Goal: Task Accomplishment & Management: Manage account settings

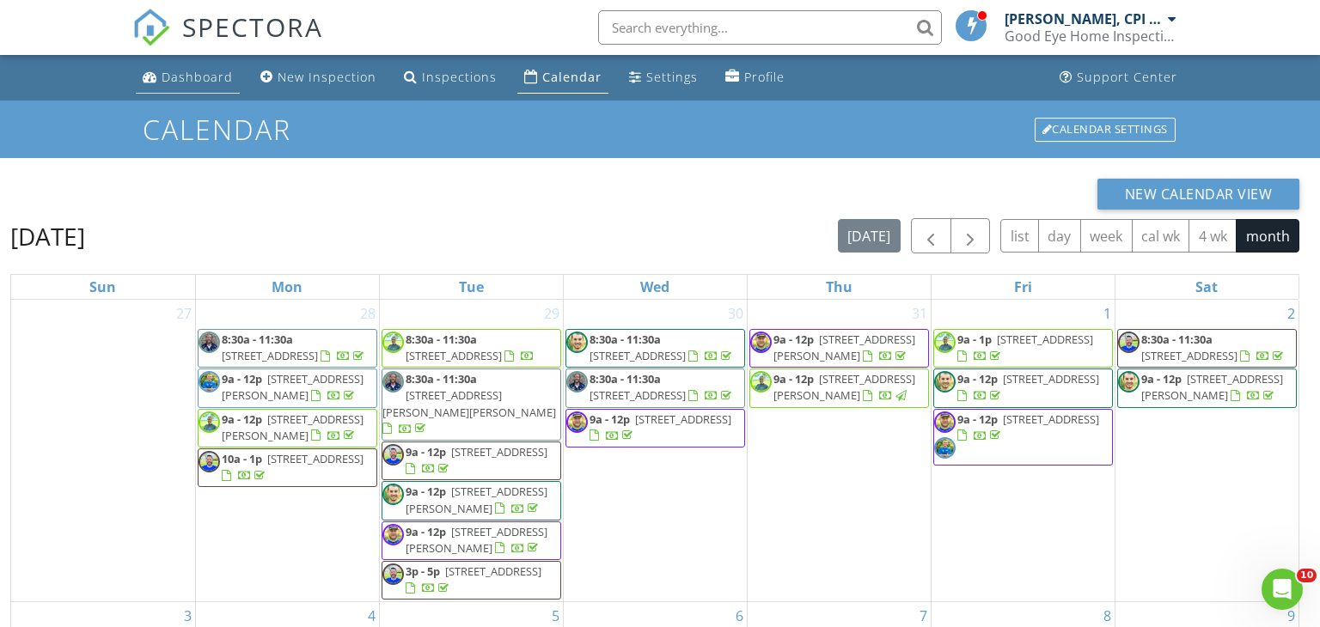
click at [209, 76] on div "Dashboard" at bounding box center [197, 77] width 71 height 16
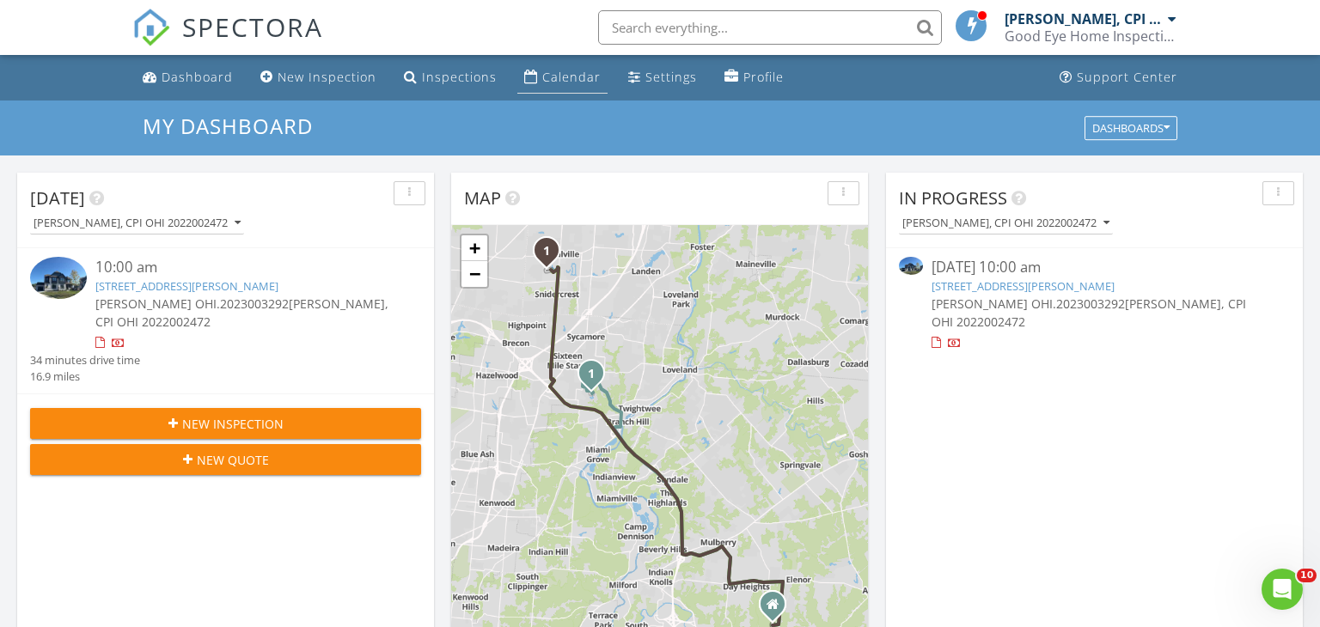
click at [559, 72] on div "Calendar" at bounding box center [571, 77] width 58 height 16
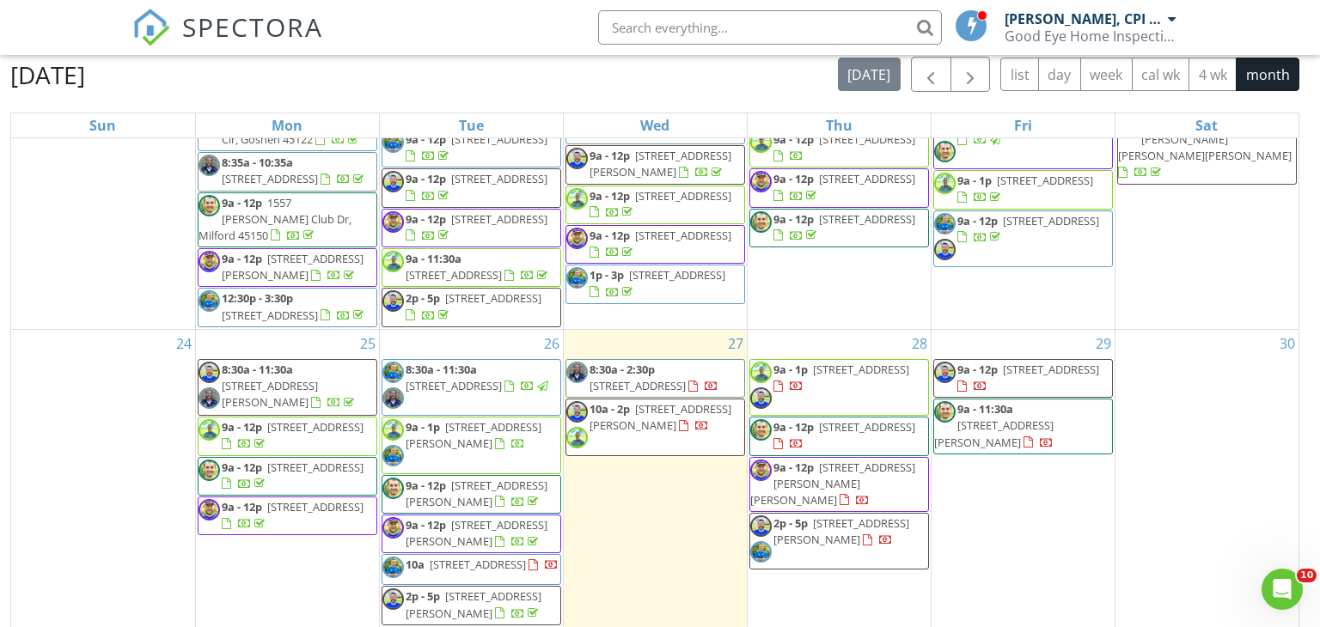
scroll to position [229, 0]
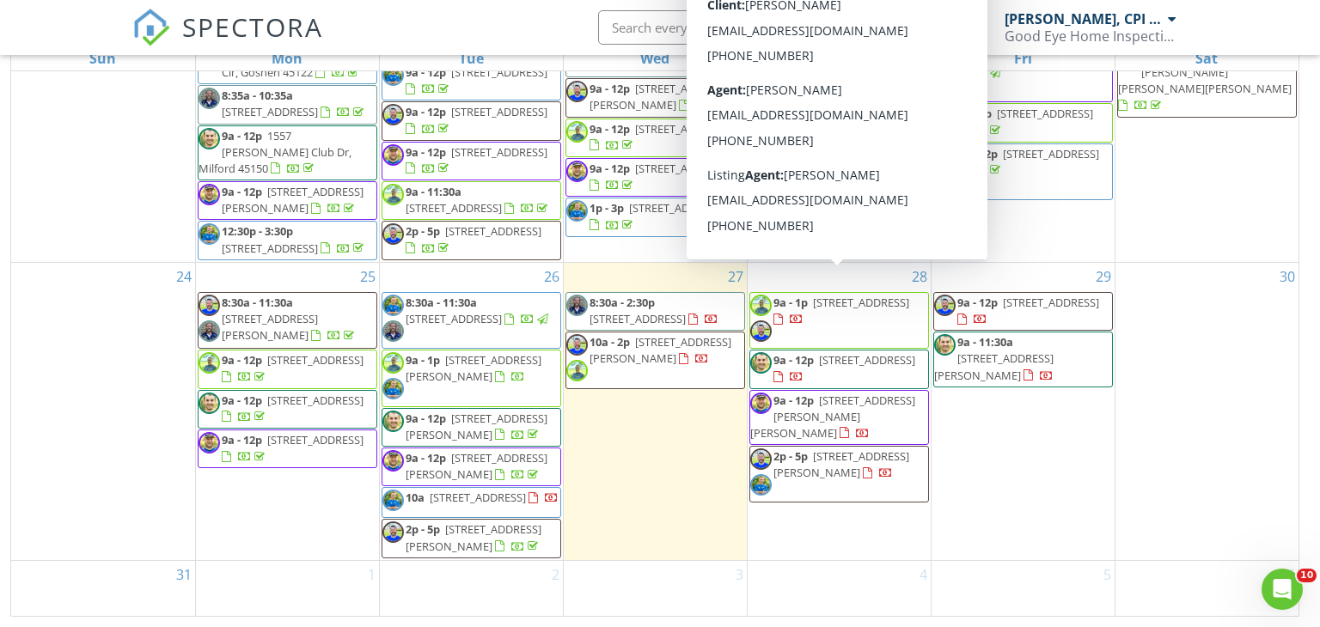
click at [855, 295] on span "2096 Rolling Hills Blvd, Fairfield 45014" at bounding box center [861, 302] width 96 height 15
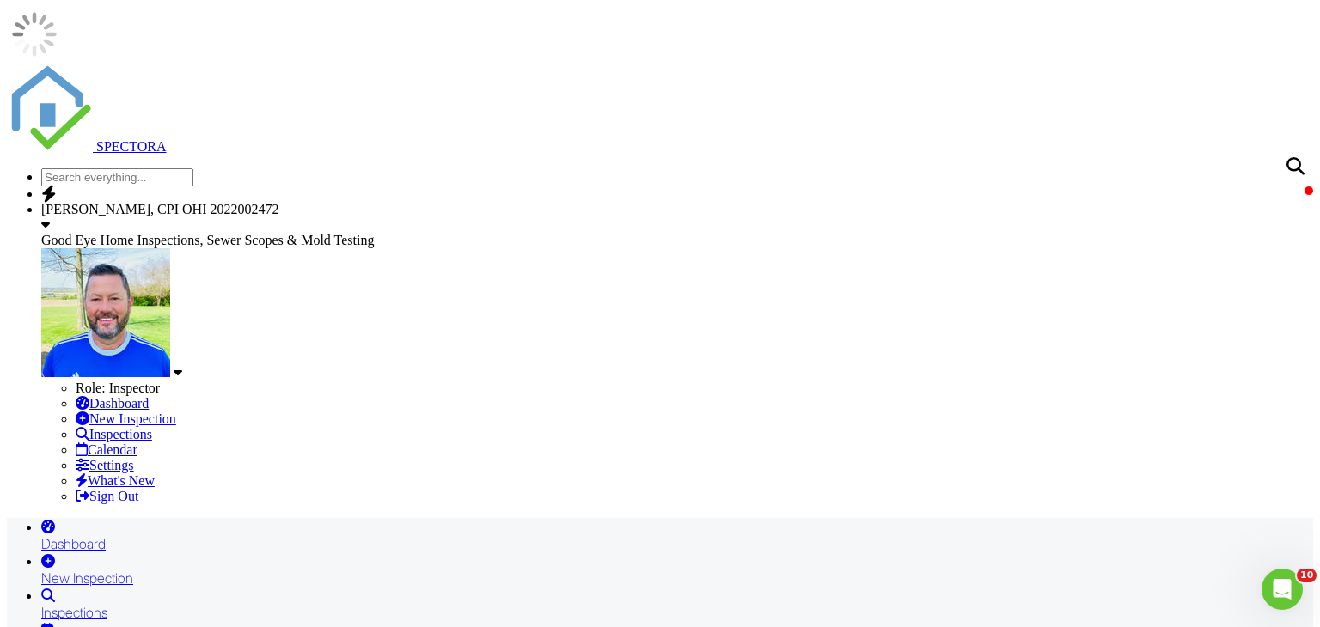
click at [186, 535] on div "Dashboard" at bounding box center [677, 543] width 1272 height 17
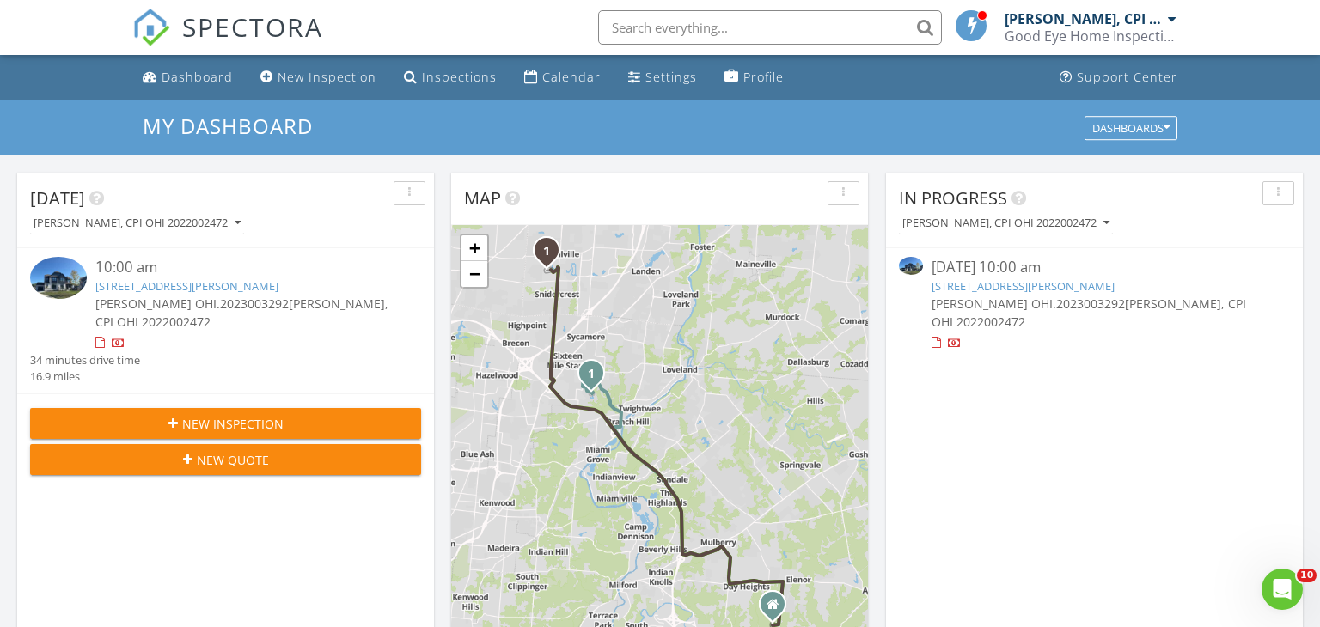
click at [199, 290] on link "8872 Dawning Dr, Mason, OH 45040" at bounding box center [186, 285] width 183 height 15
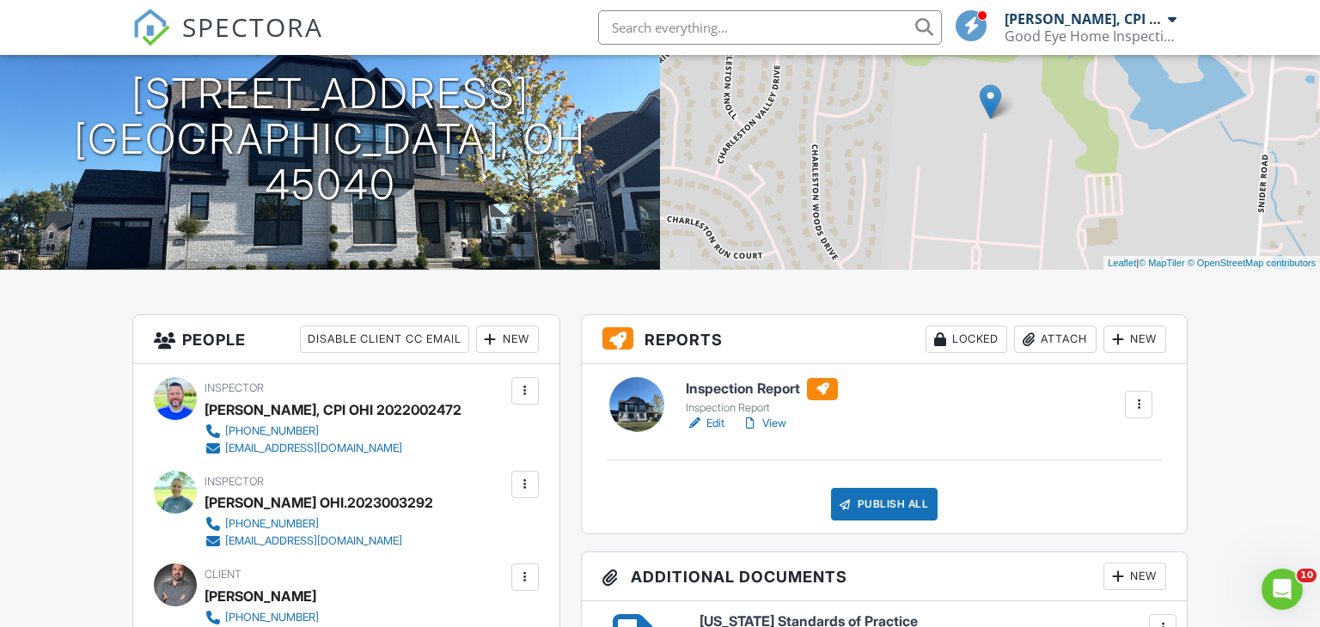
scroll to position [195, 0]
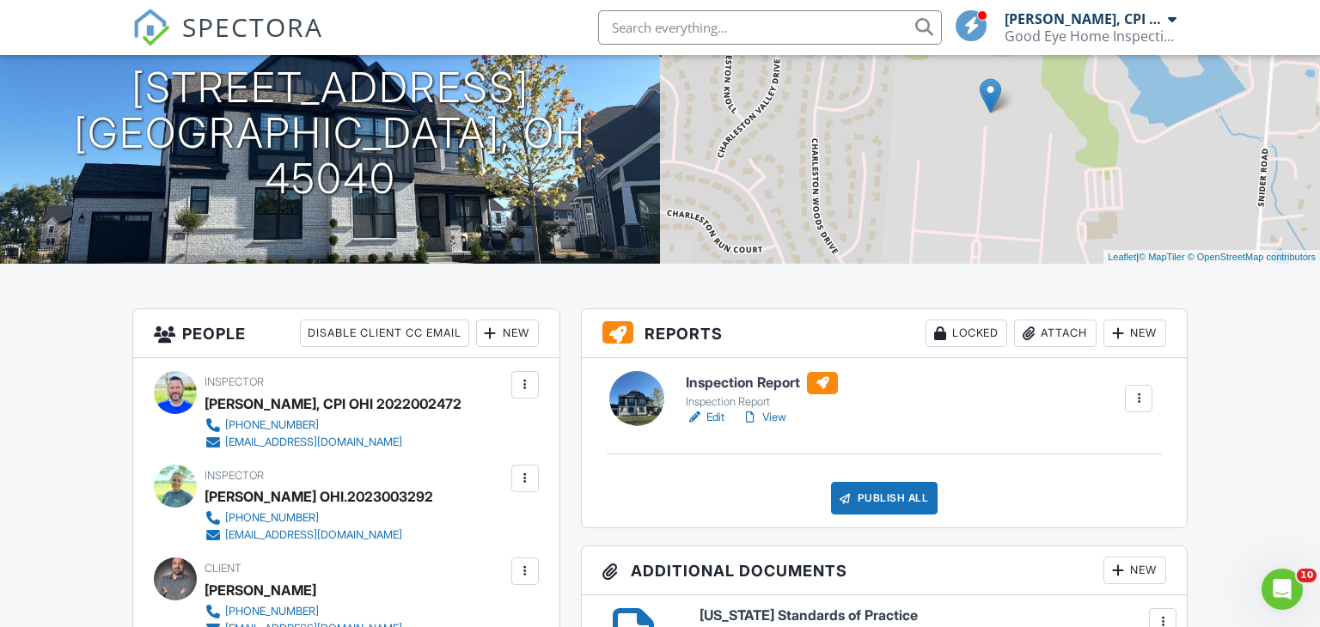
click at [776, 423] on link "View" at bounding box center [764, 417] width 45 height 17
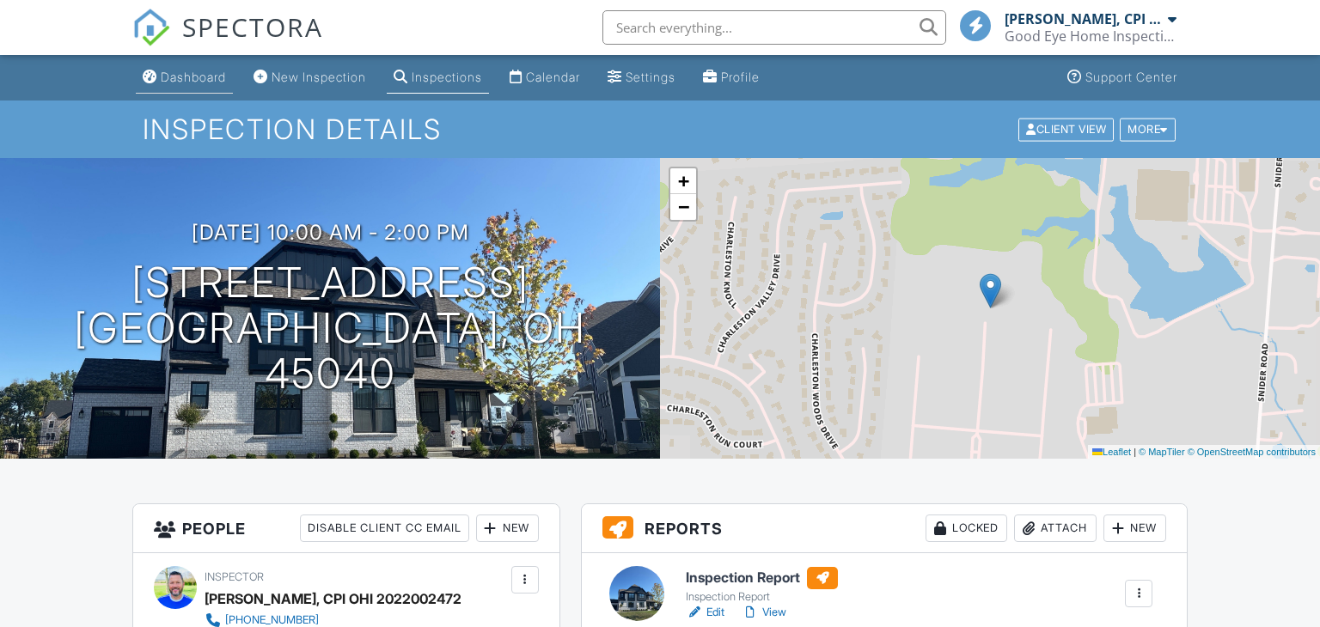
click at [194, 82] on div "Dashboard" at bounding box center [193, 77] width 65 height 15
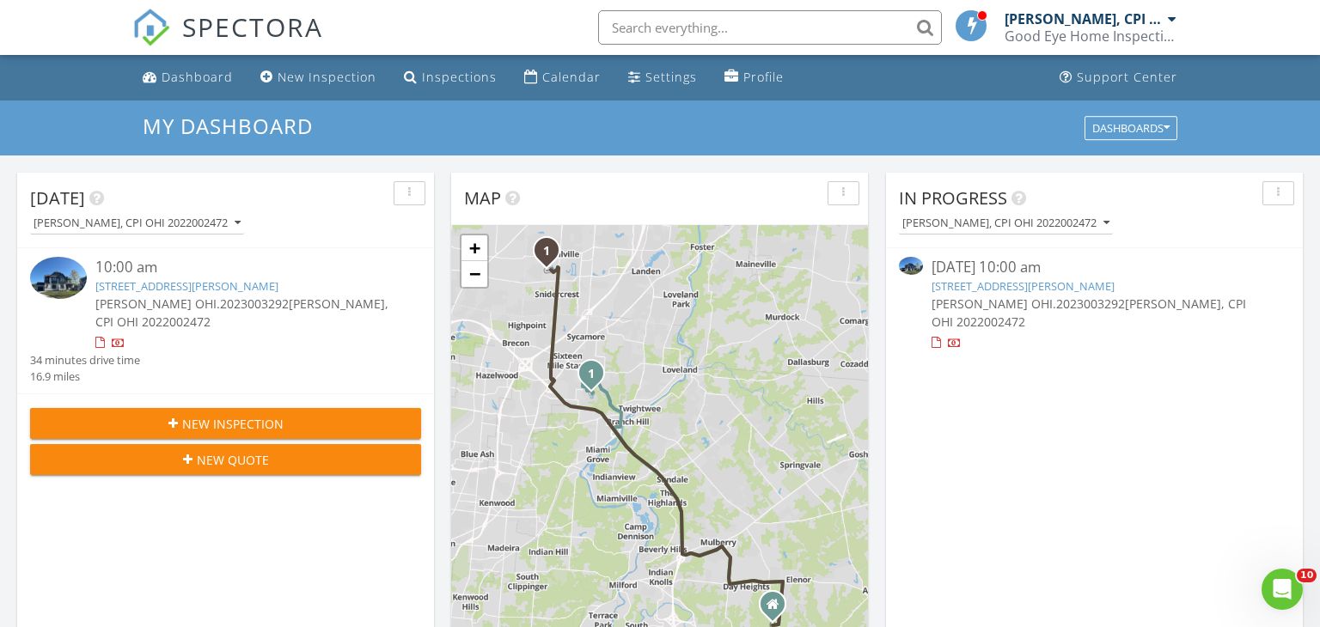
click at [200, 291] on link "8872 Dawning Dr, Mason, OH 45040" at bounding box center [186, 285] width 183 height 15
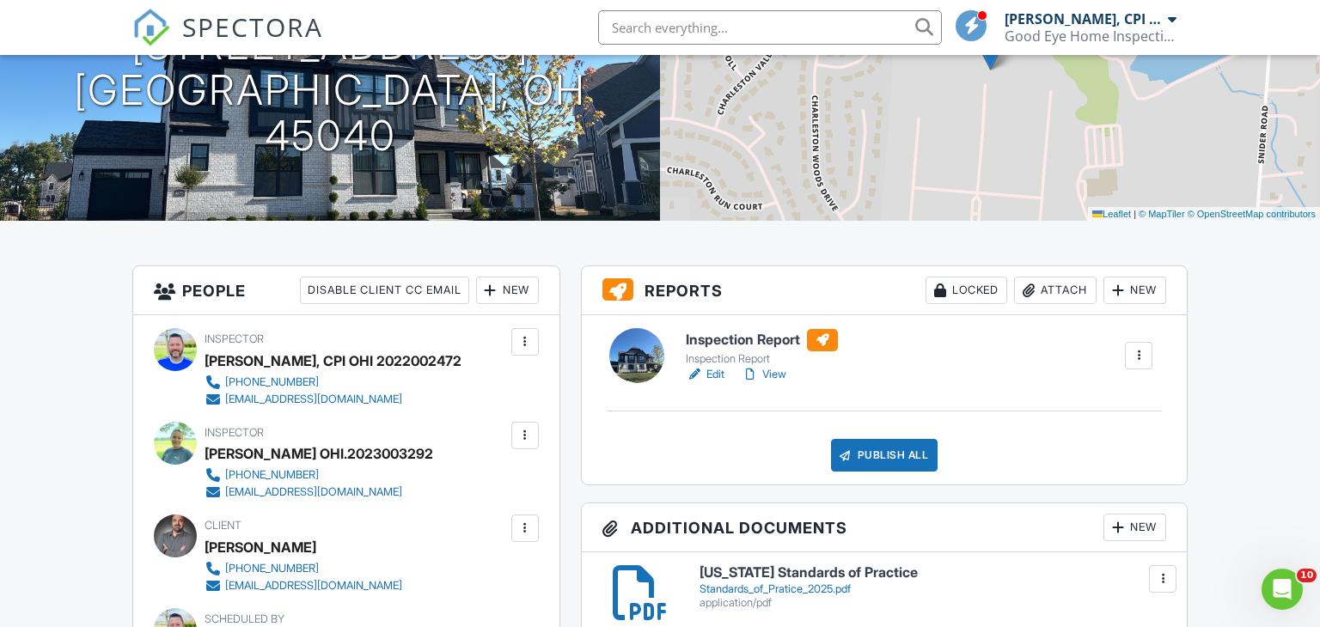
click at [710, 375] on link "Edit" at bounding box center [705, 374] width 39 height 17
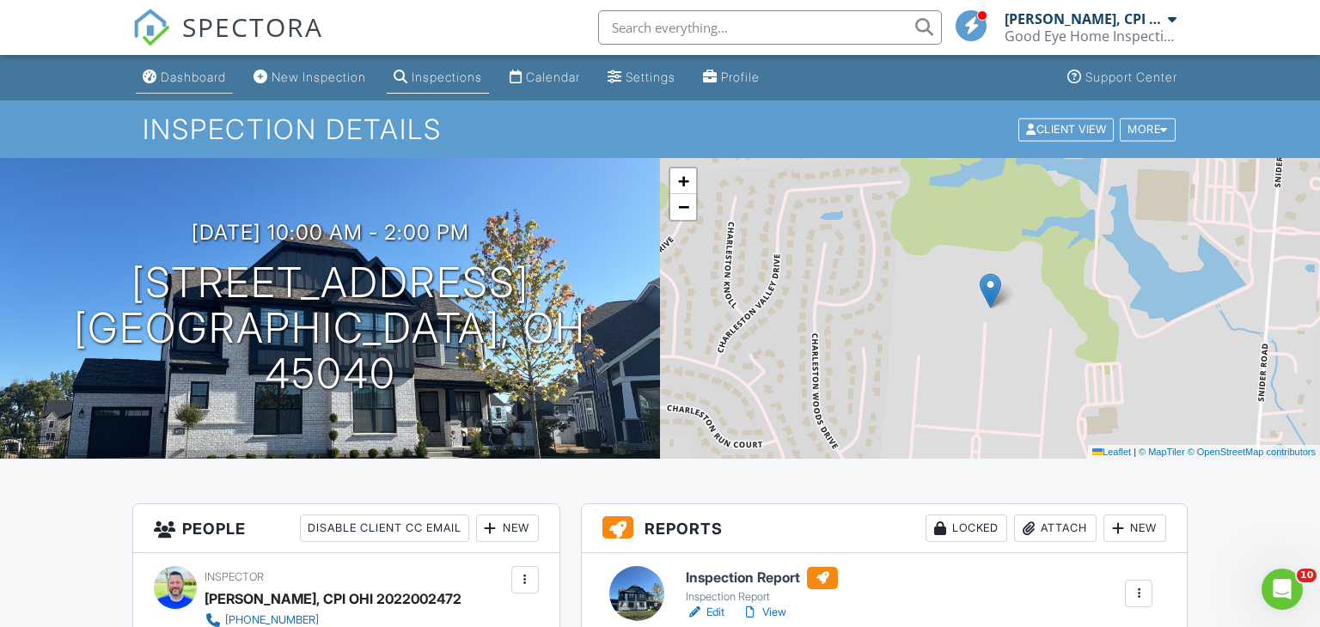
click at [181, 79] on div "Dashboard" at bounding box center [193, 77] width 65 height 15
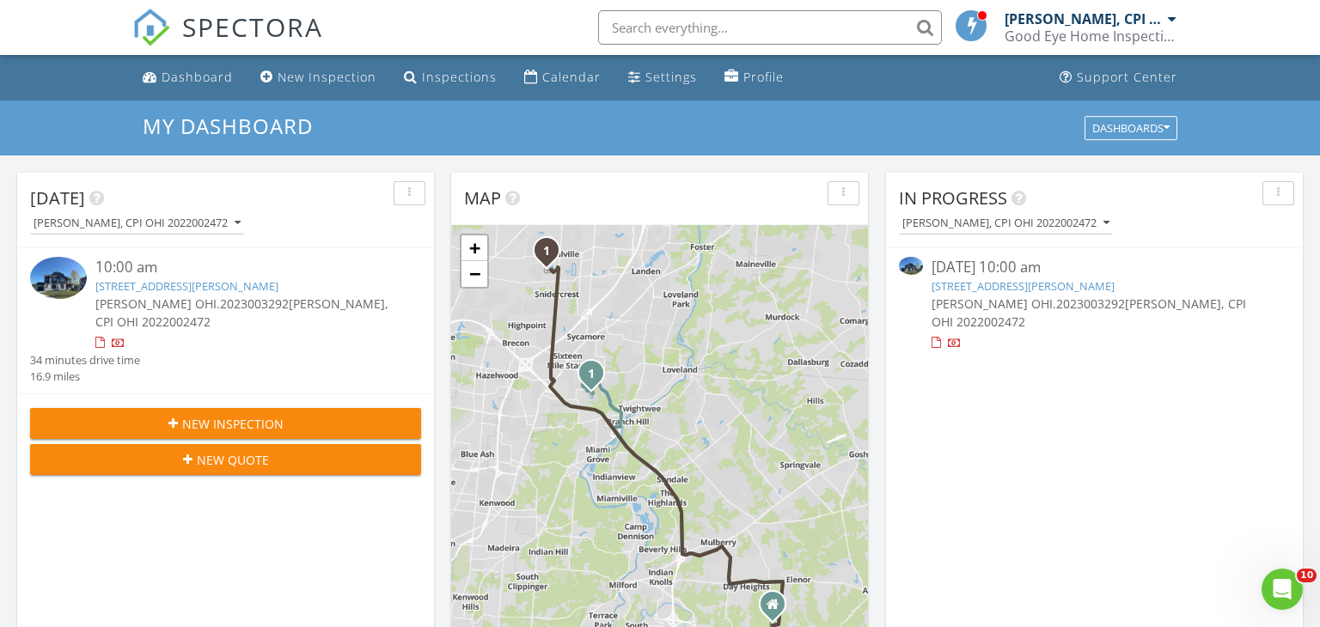
click at [220, 288] on link "[STREET_ADDRESS][PERSON_NAME]" at bounding box center [186, 285] width 183 height 15
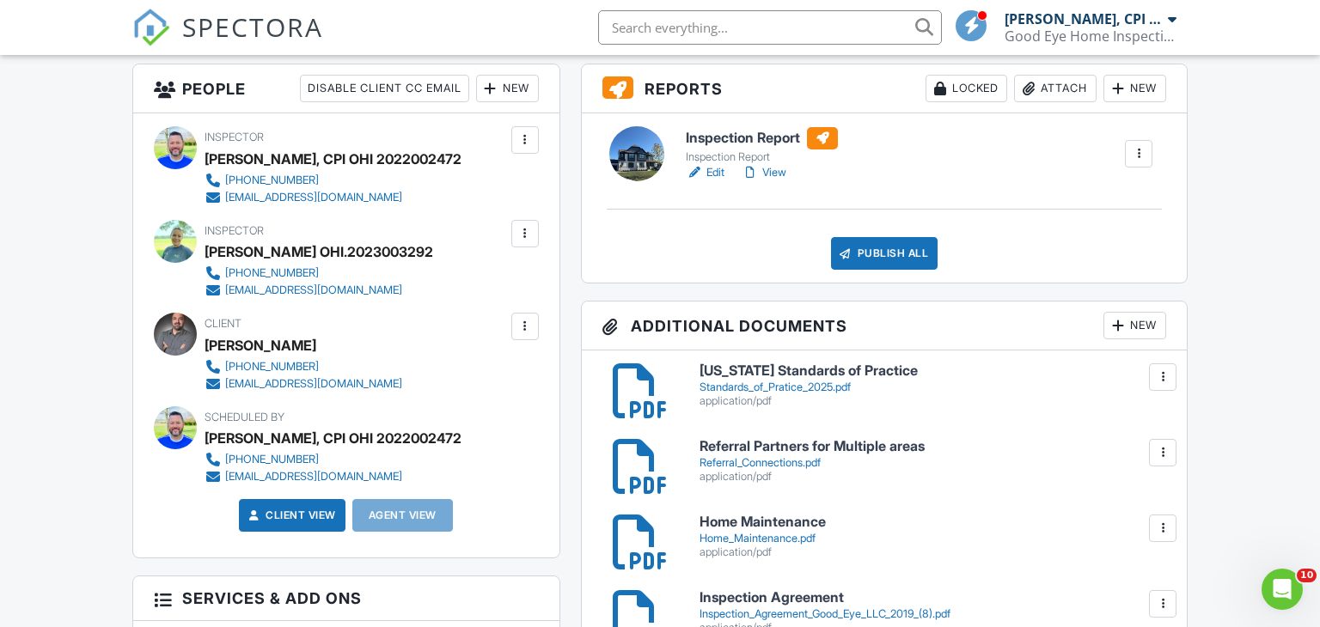
scroll to position [439, 0]
click at [771, 173] on link "View" at bounding box center [764, 173] width 45 height 17
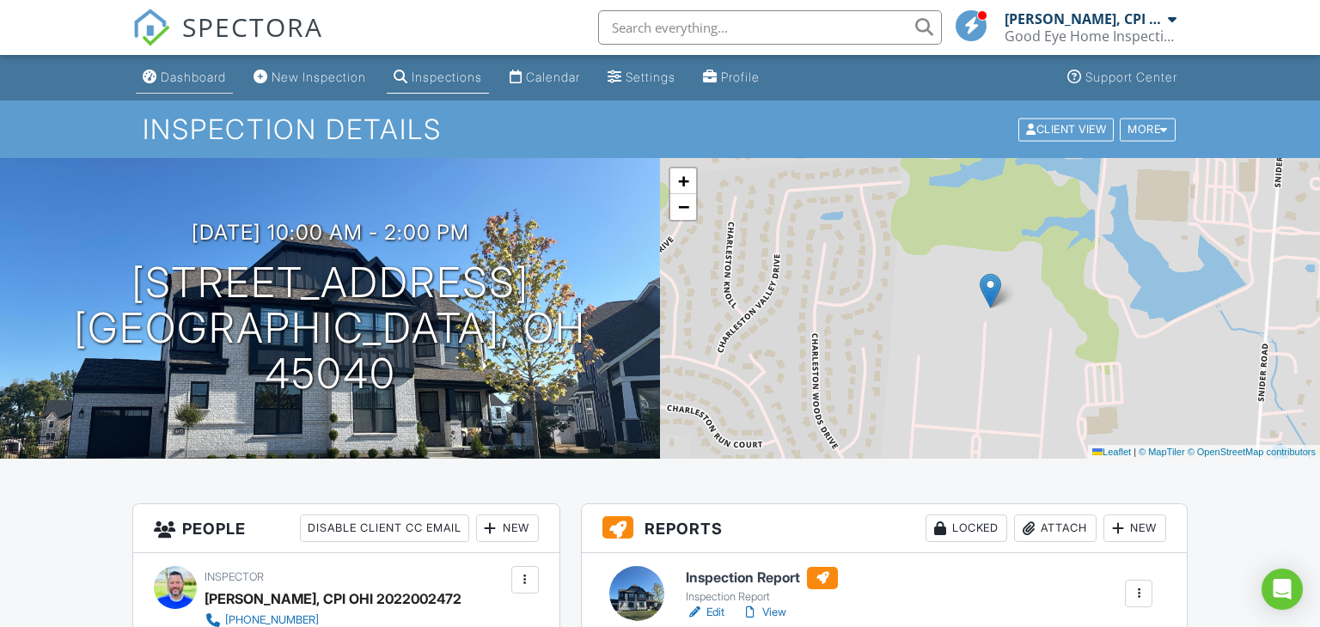
click at [204, 79] on div "Dashboard" at bounding box center [193, 77] width 65 height 15
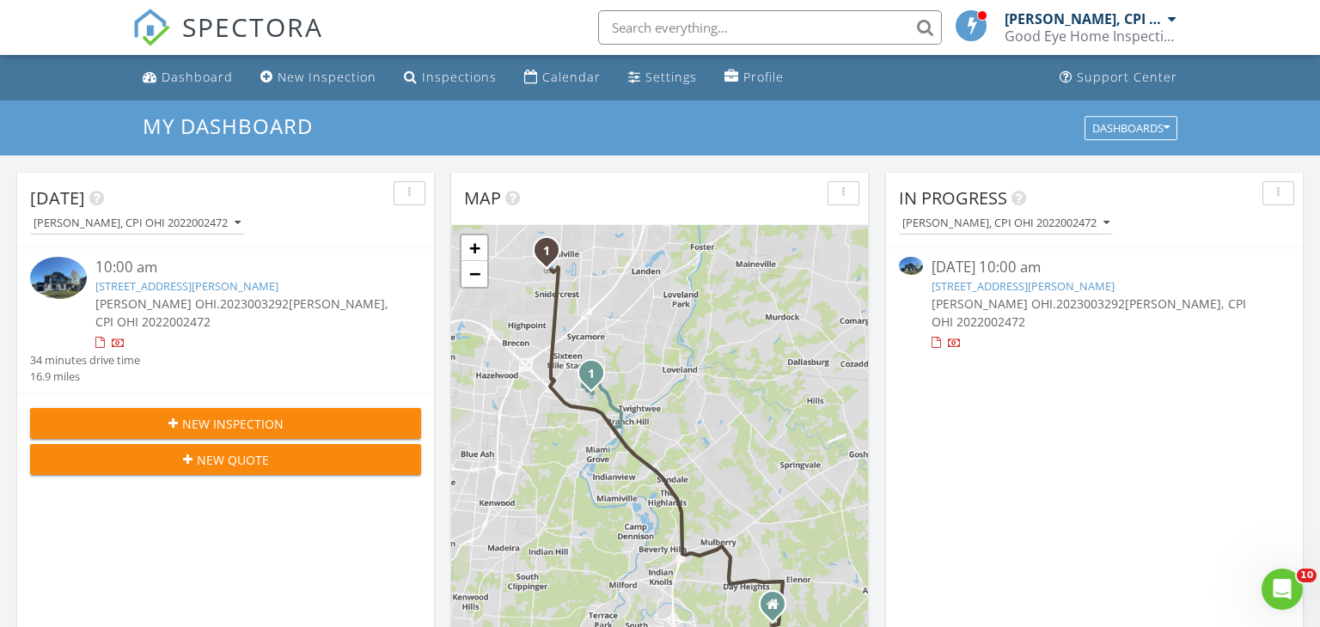
click at [167, 290] on link "8872 Dawning Dr, Mason, OH 45040" at bounding box center [186, 285] width 183 height 15
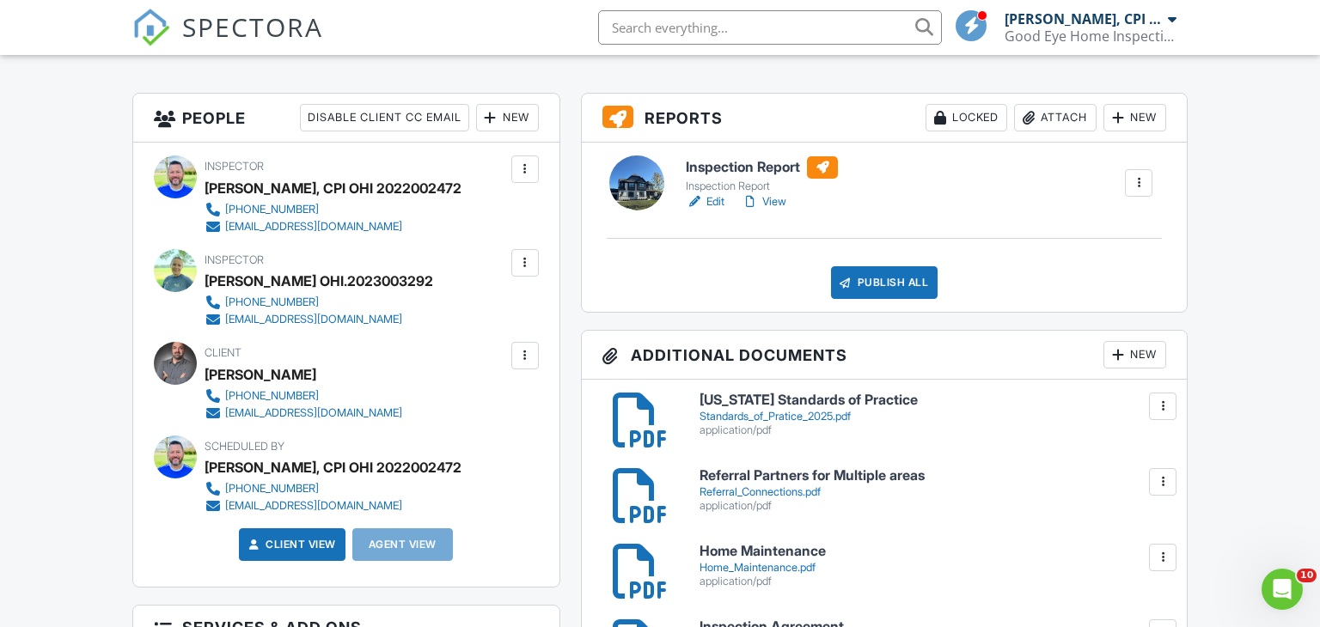
click at [770, 203] on link "View" at bounding box center [764, 201] width 45 height 17
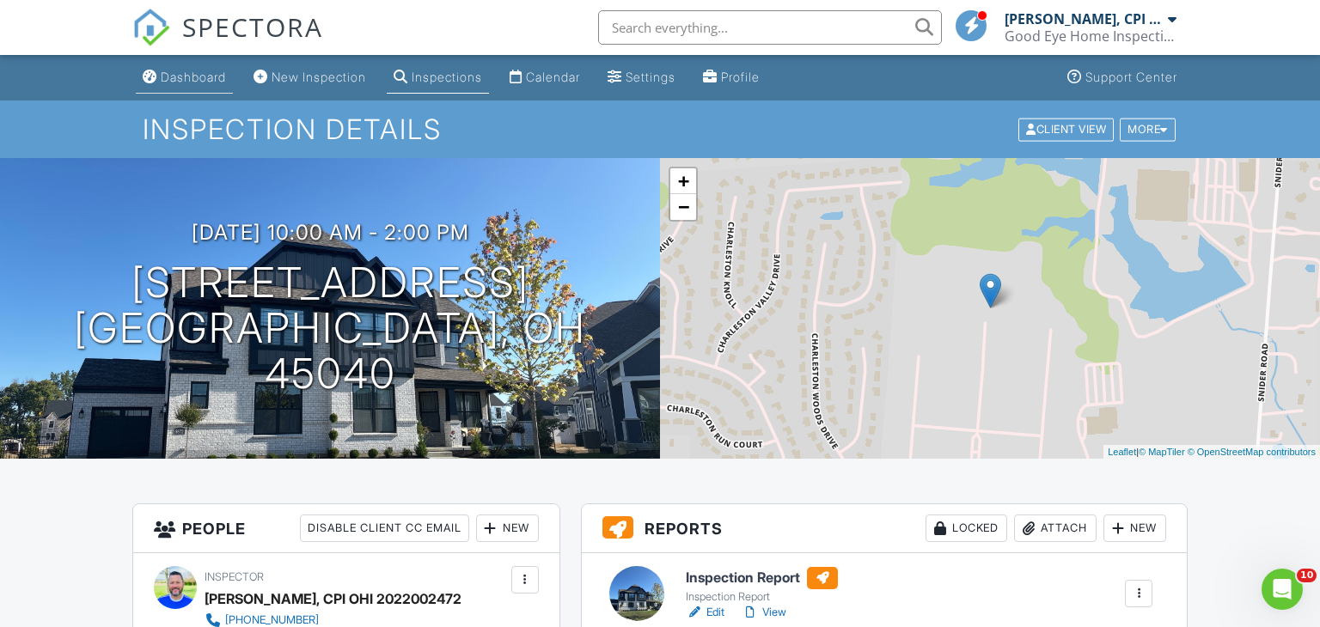
click at [173, 76] on div "Dashboard" at bounding box center [193, 77] width 65 height 15
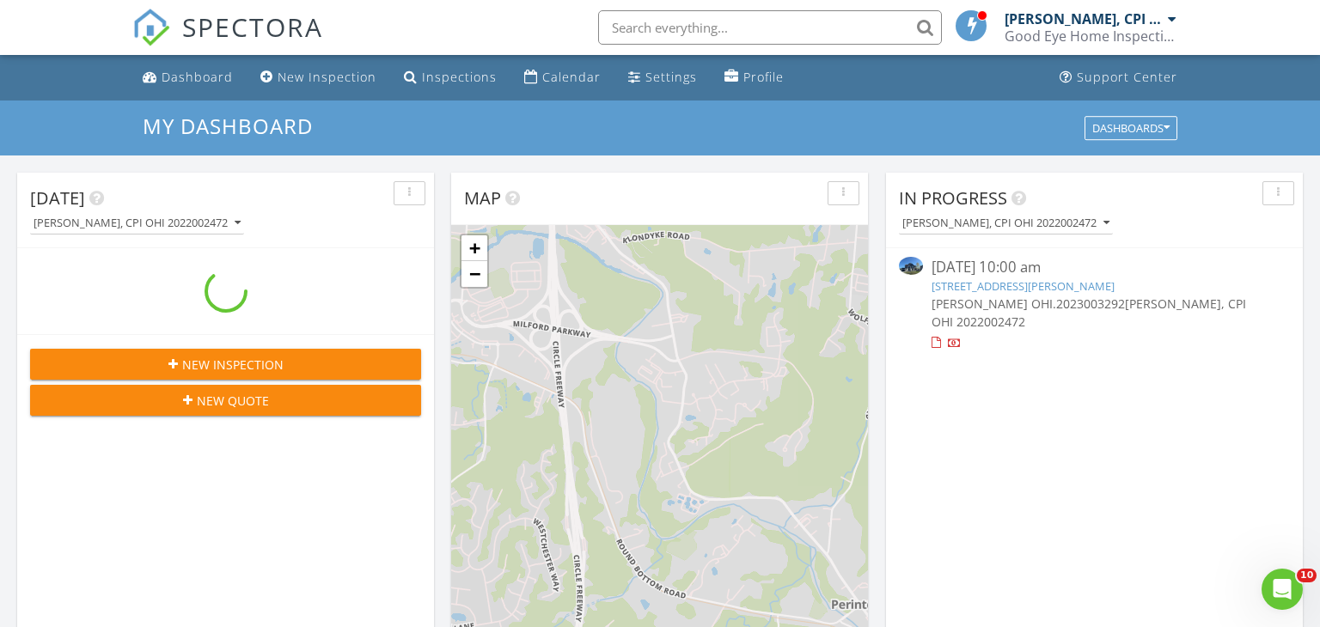
scroll to position [1565, 1321]
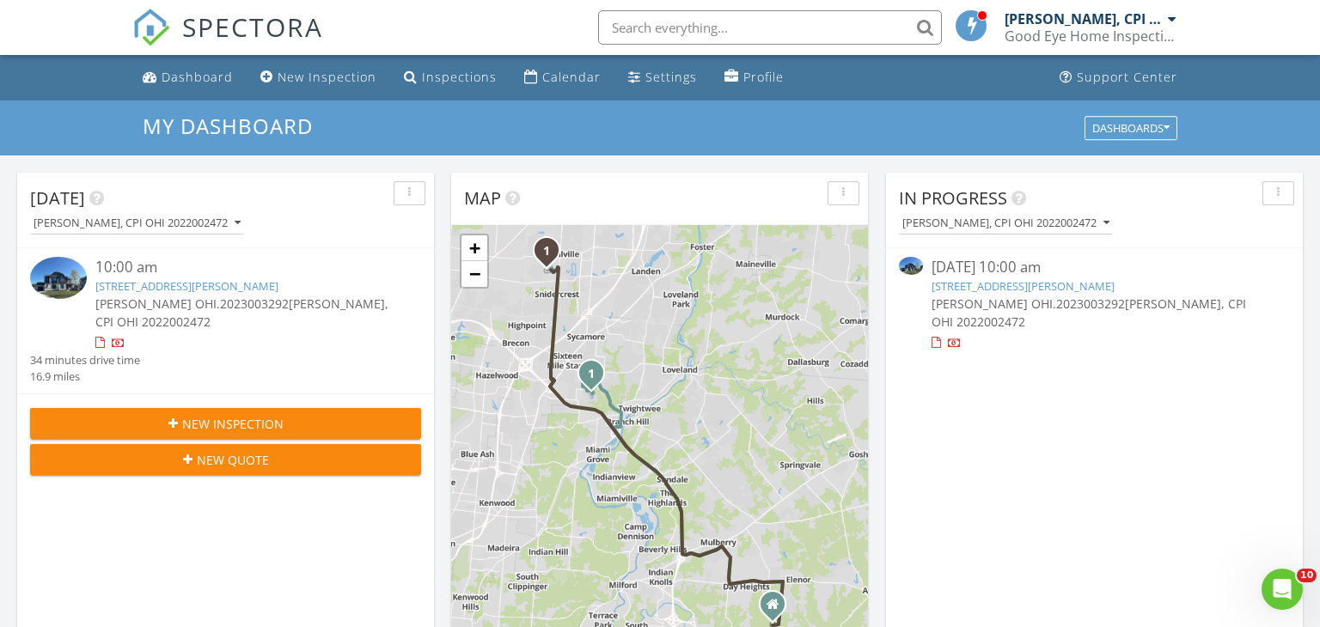
click at [200, 287] on link "8872 Dawning Dr, Mason, OH 45040" at bounding box center [186, 285] width 183 height 15
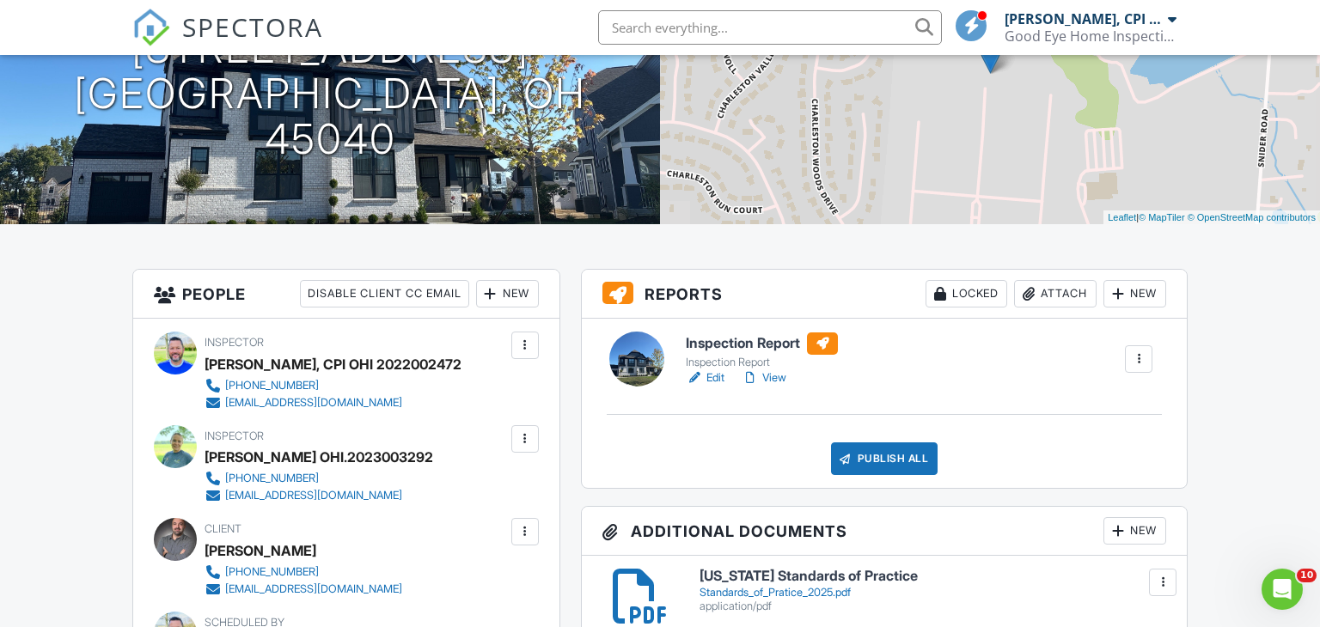
scroll to position [235, 0]
click at [780, 376] on link "View" at bounding box center [764, 377] width 45 height 17
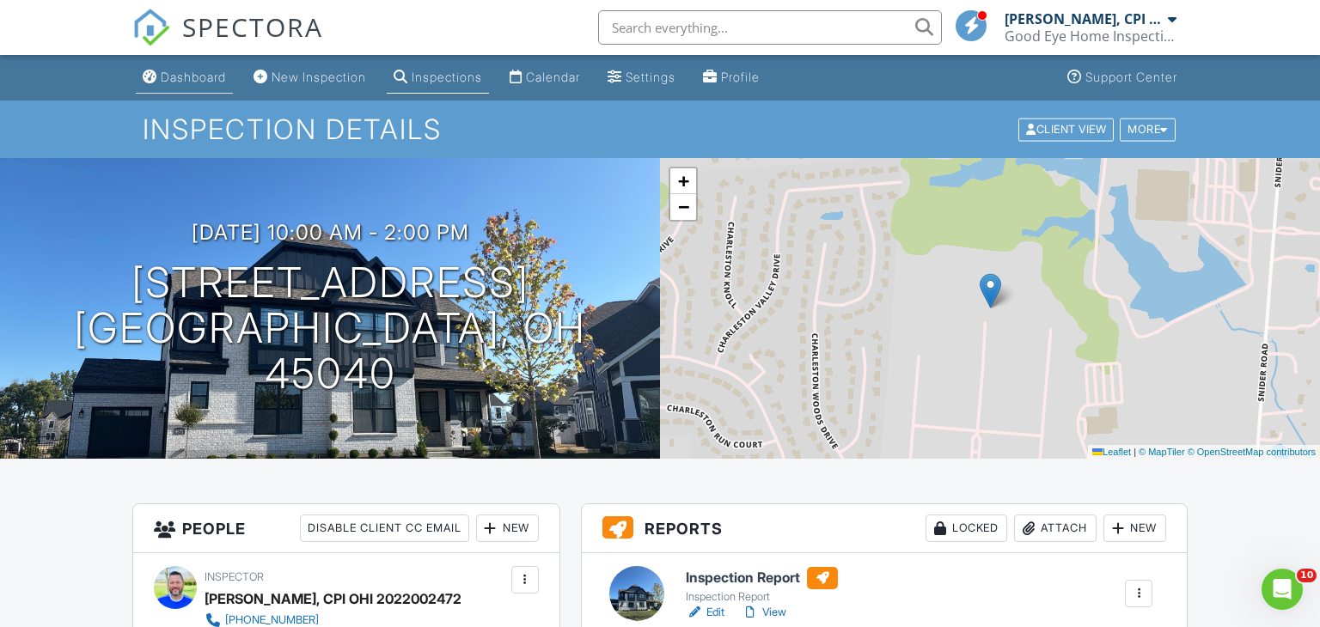
click at [190, 80] on div "Dashboard" at bounding box center [193, 77] width 65 height 15
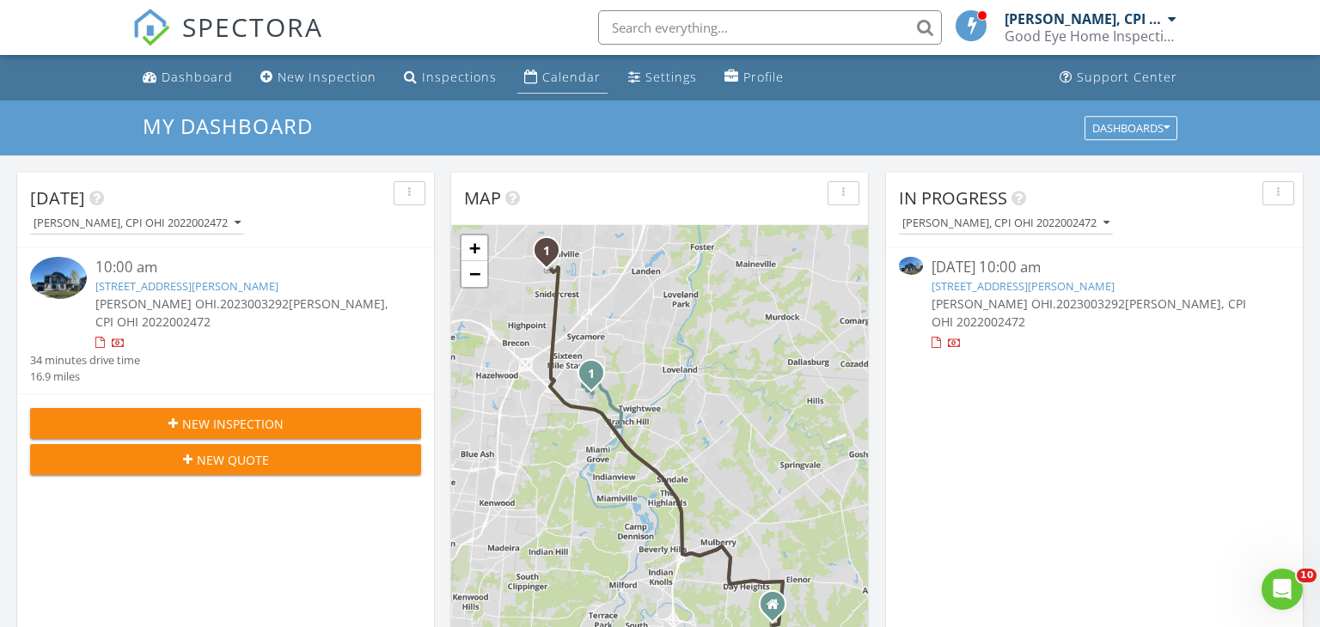
click at [566, 80] on div "Calendar" at bounding box center [571, 77] width 58 height 16
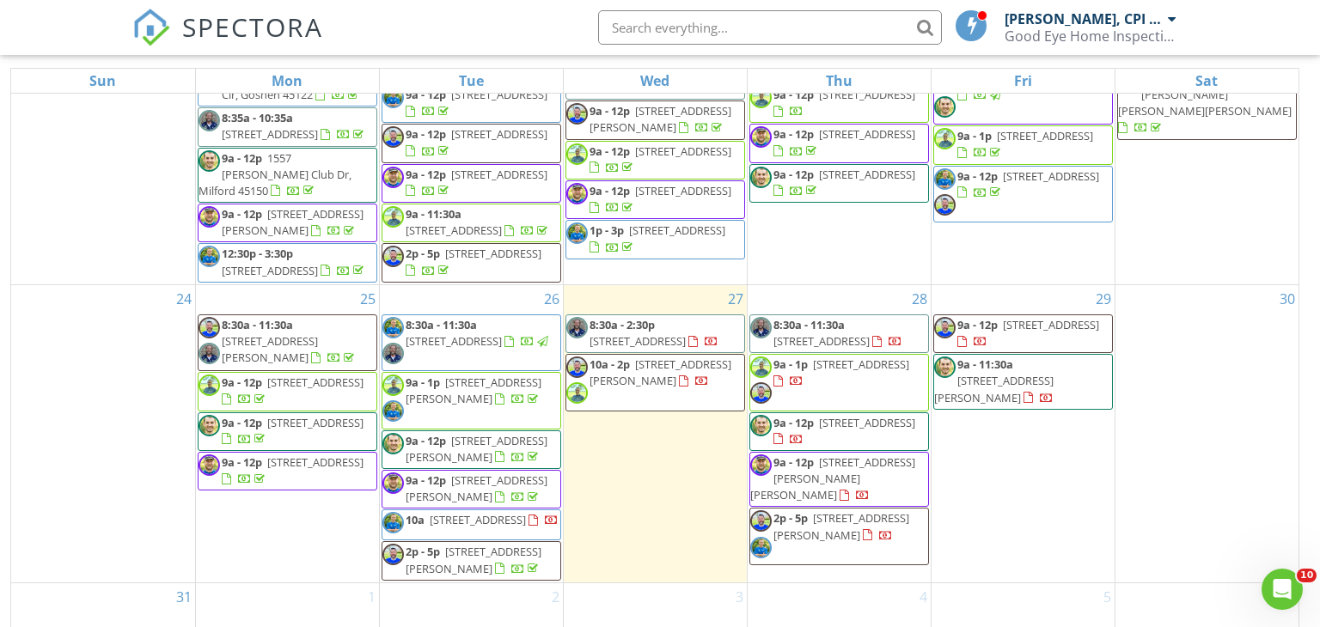
scroll to position [205, 0]
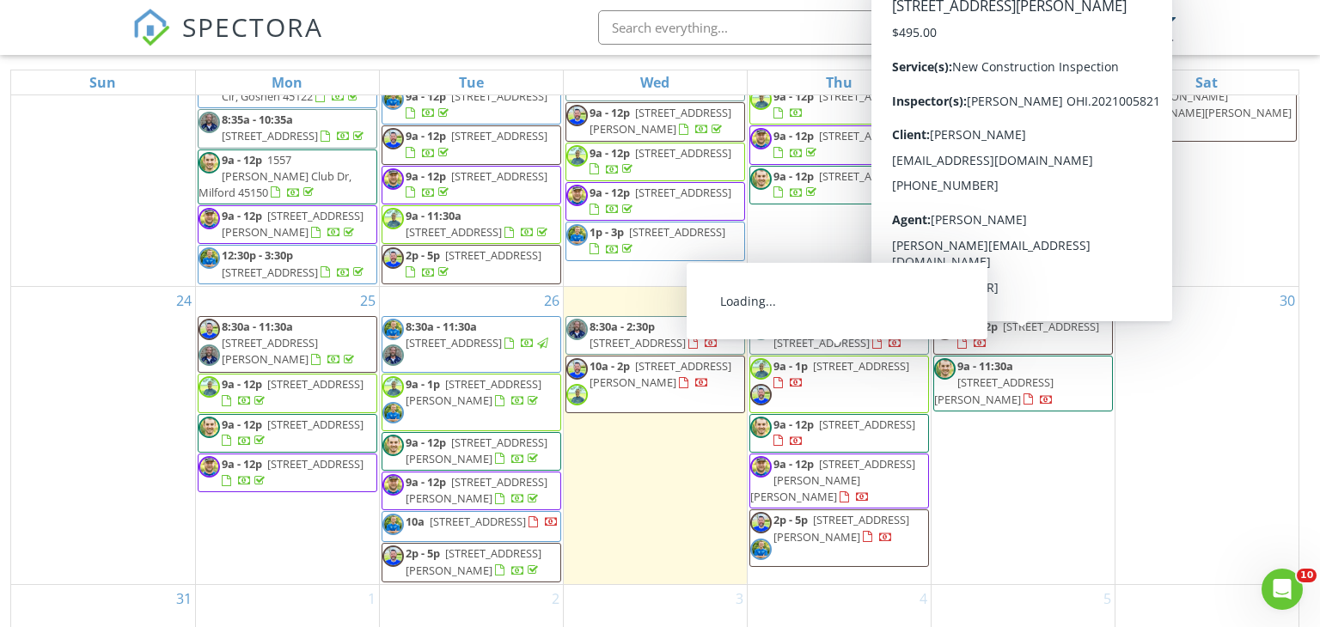
click at [858, 359] on span "[STREET_ADDRESS]" at bounding box center [861, 365] width 96 height 15
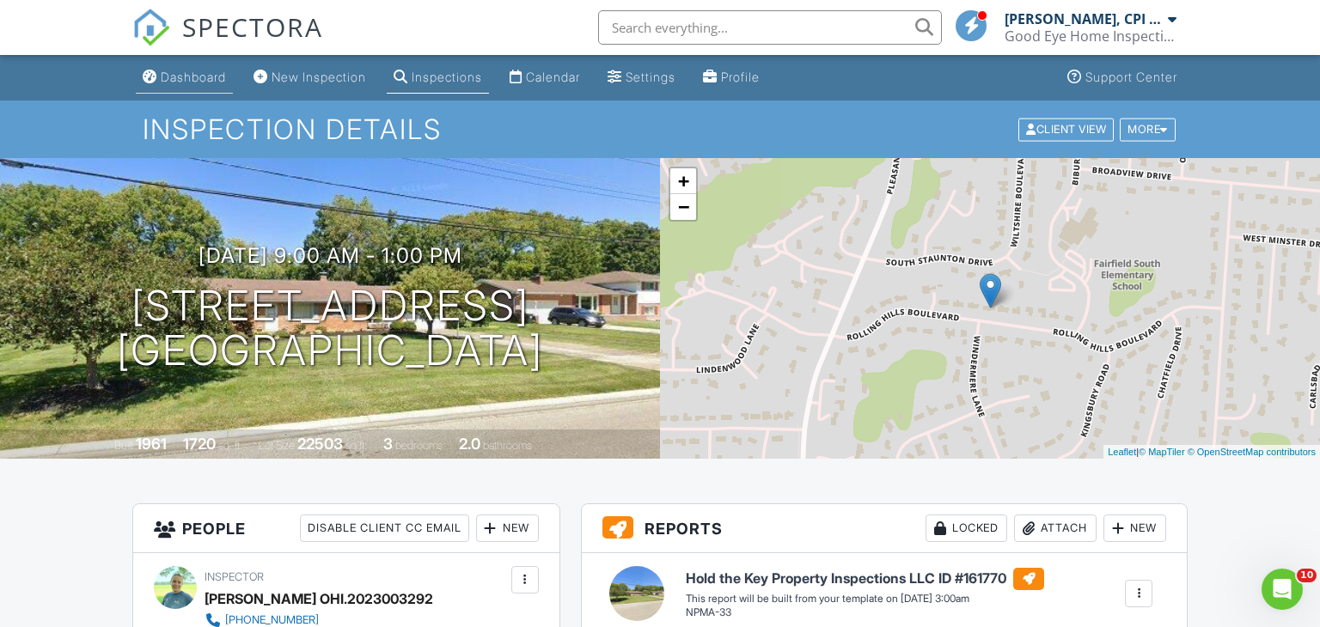
click at [208, 79] on div "Dashboard" at bounding box center [193, 77] width 65 height 15
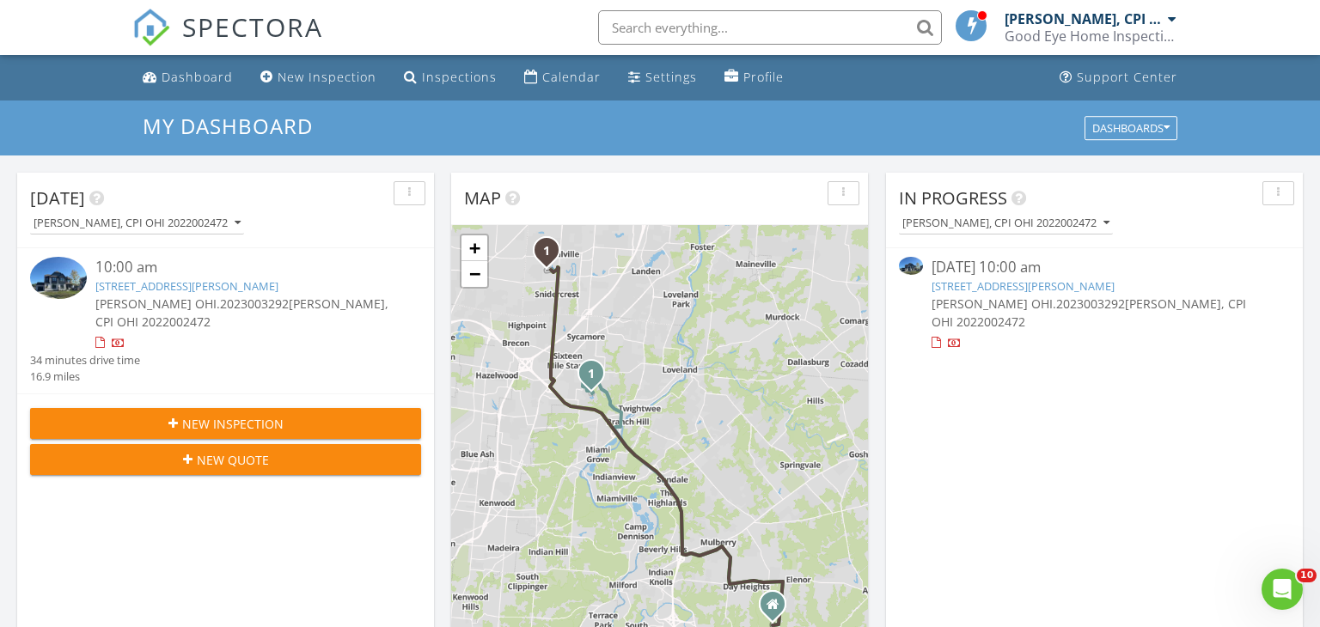
click at [246, 290] on link "8872 Dawning Dr, Mason, OH 45040" at bounding box center [186, 285] width 183 height 15
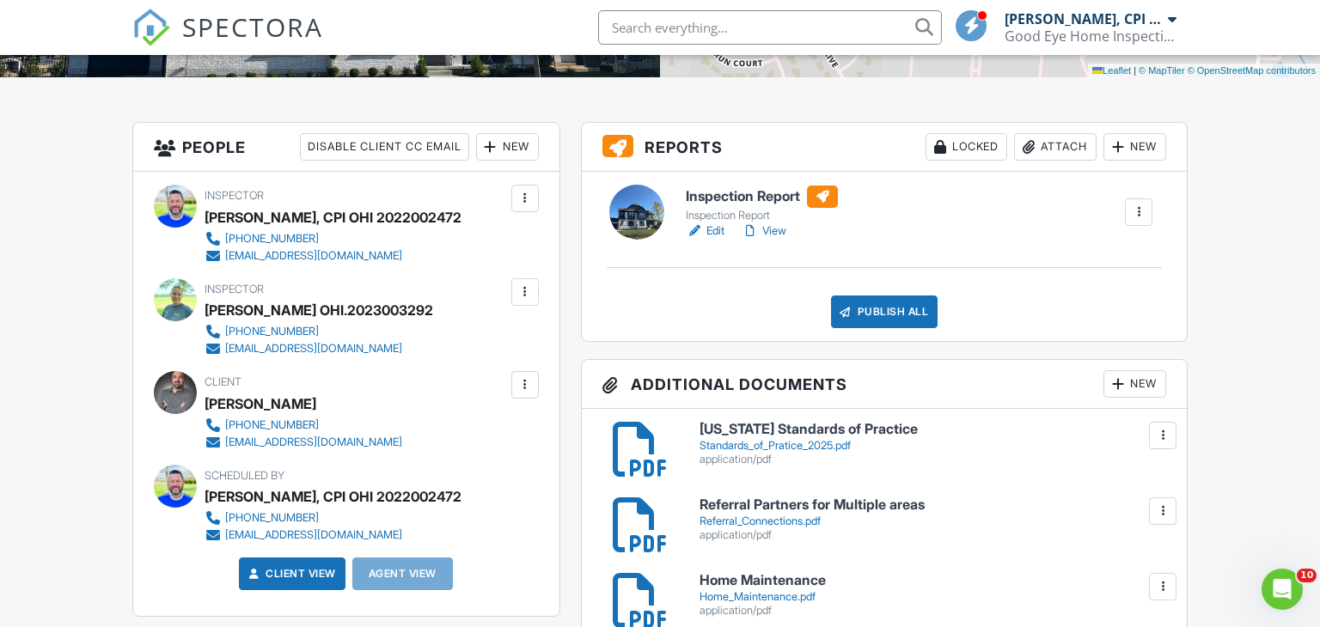
scroll to position [388, 0]
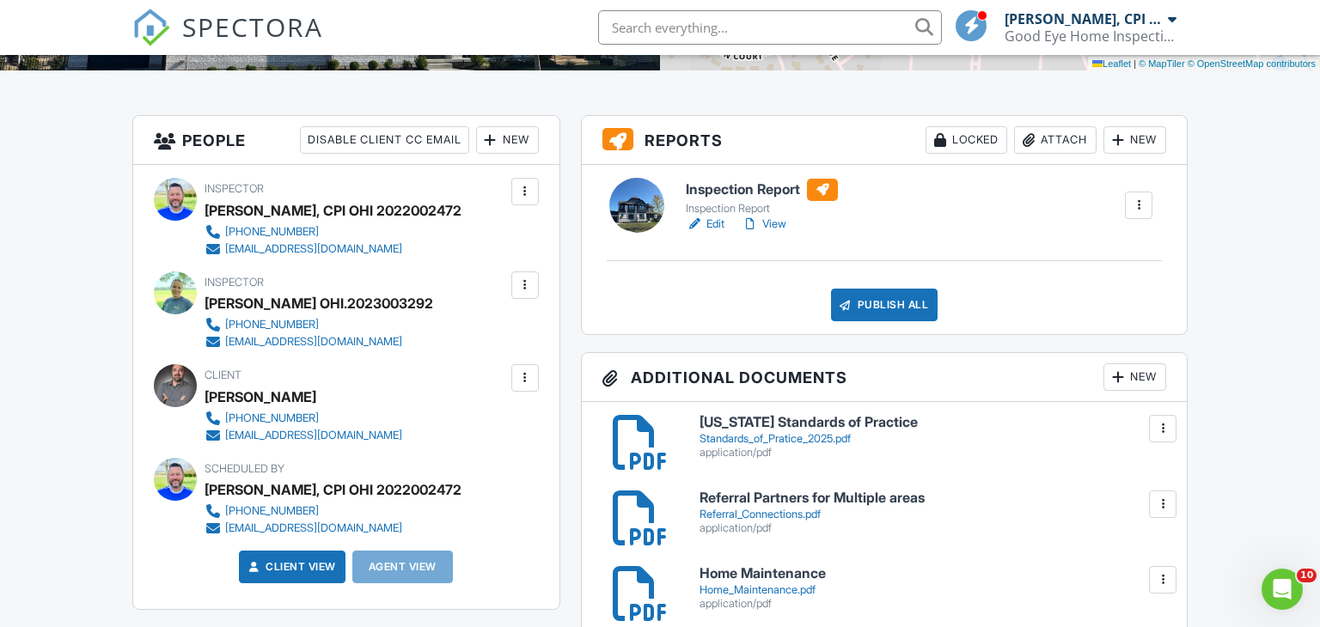
click at [776, 223] on link "View" at bounding box center [764, 224] width 45 height 17
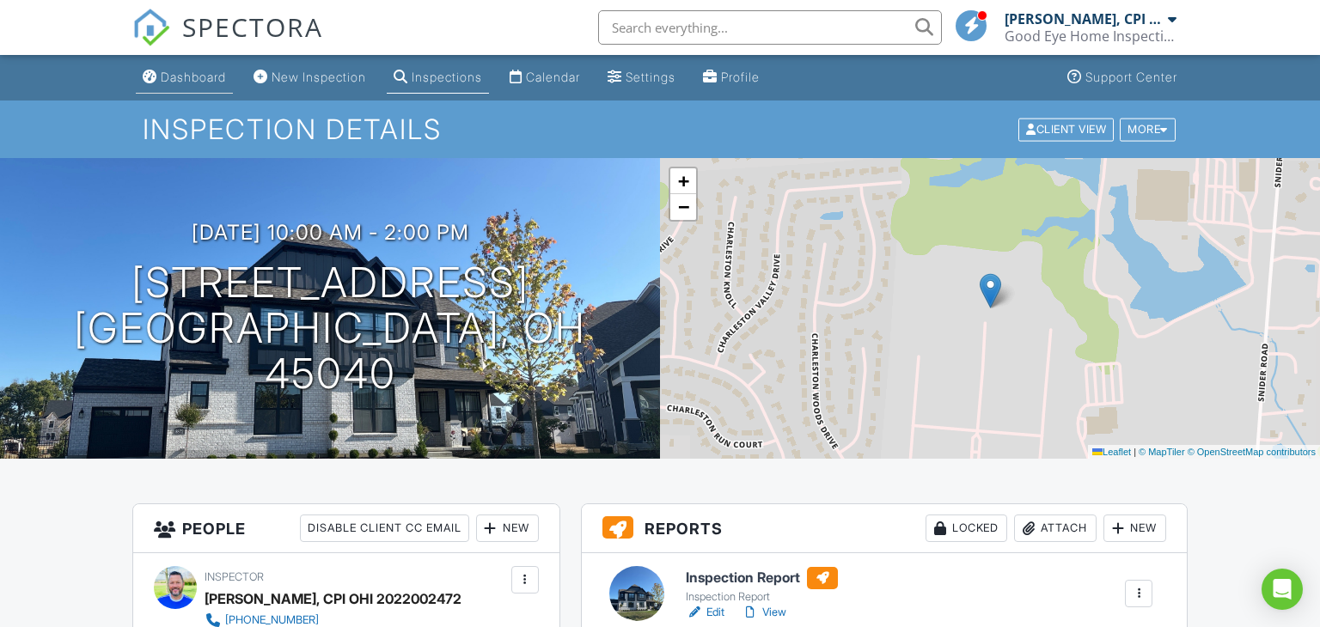
click at [211, 80] on div "Dashboard" at bounding box center [193, 77] width 65 height 15
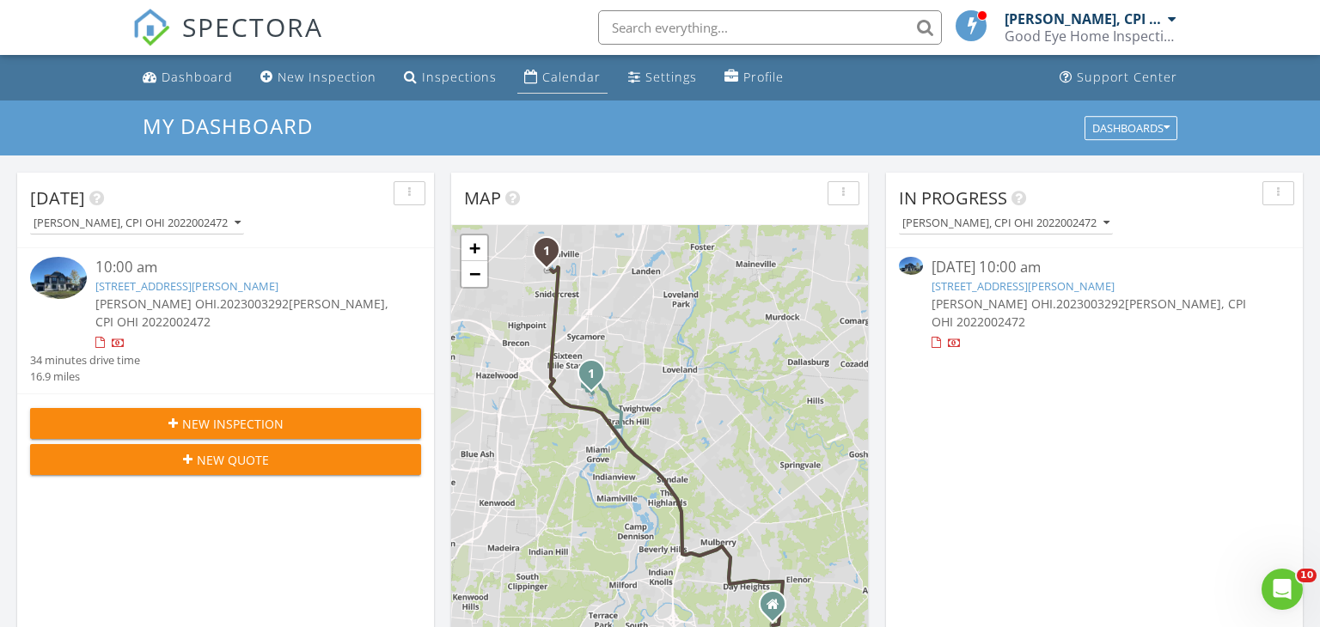
click at [561, 79] on div "Calendar" at bounding box center [571, 77] width 58 height 16
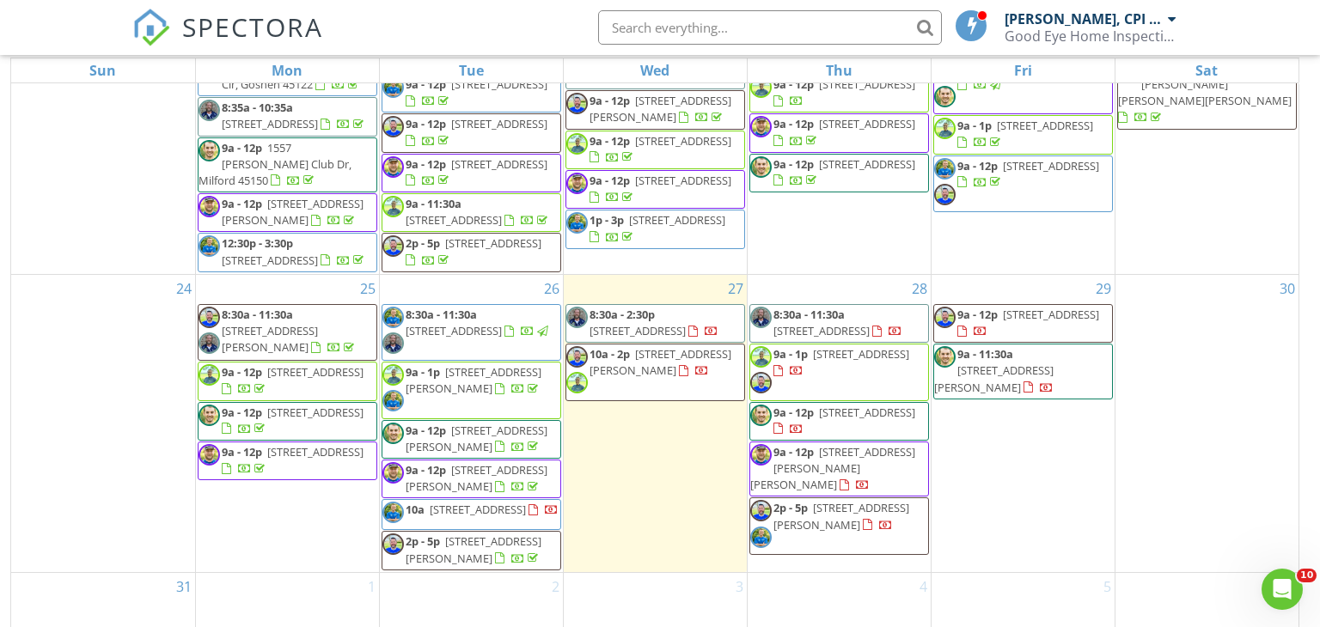
scroll to position [229, 0]
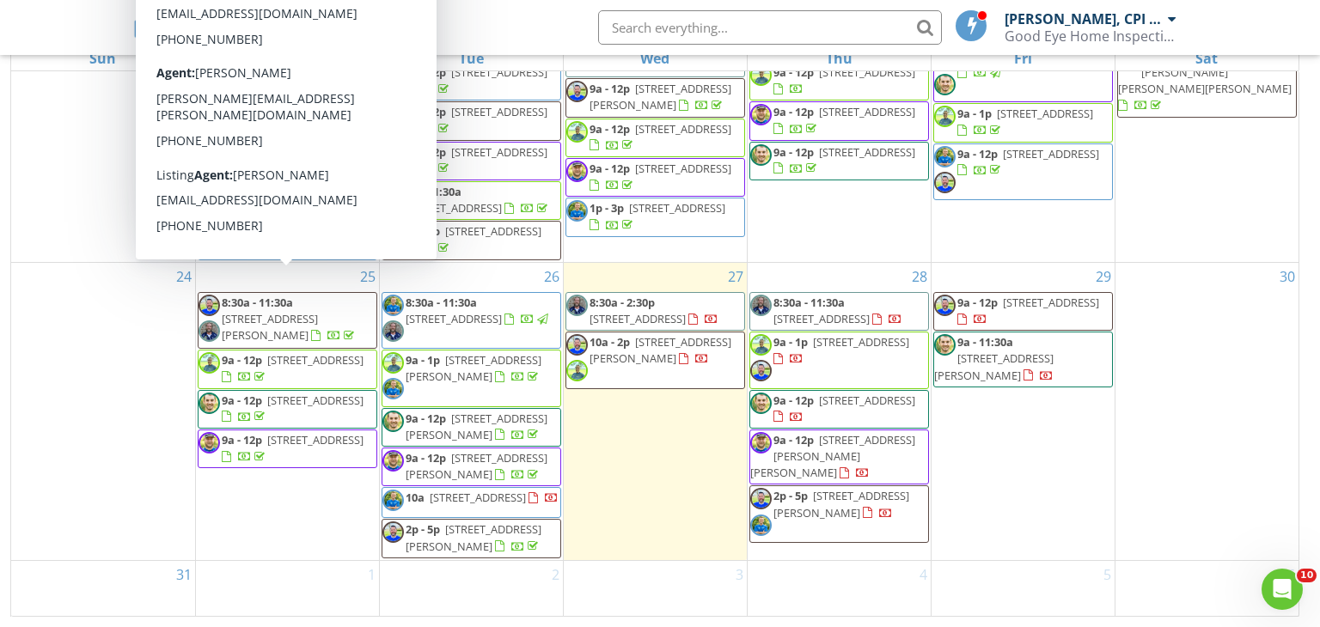
click at [315, 311] on span "3615 Shaw Ave, Cincinnati 45208" at bounding box center [270, 327] width 96 height 32
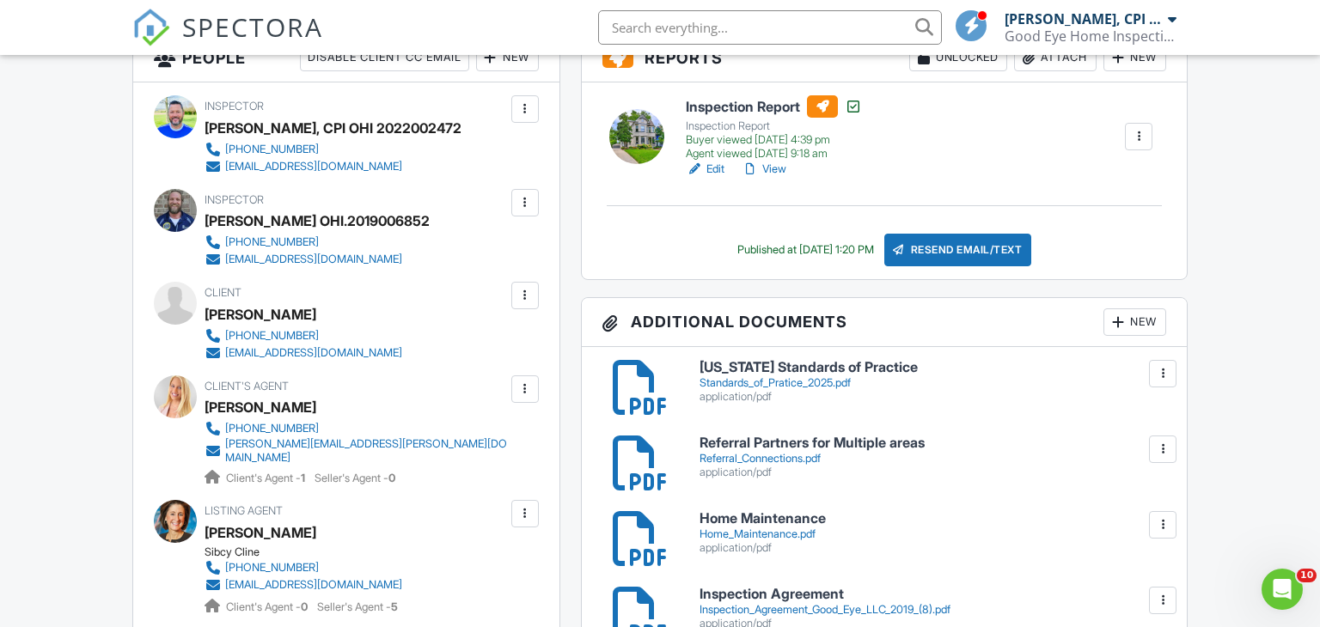
scroll to position [479, 0]
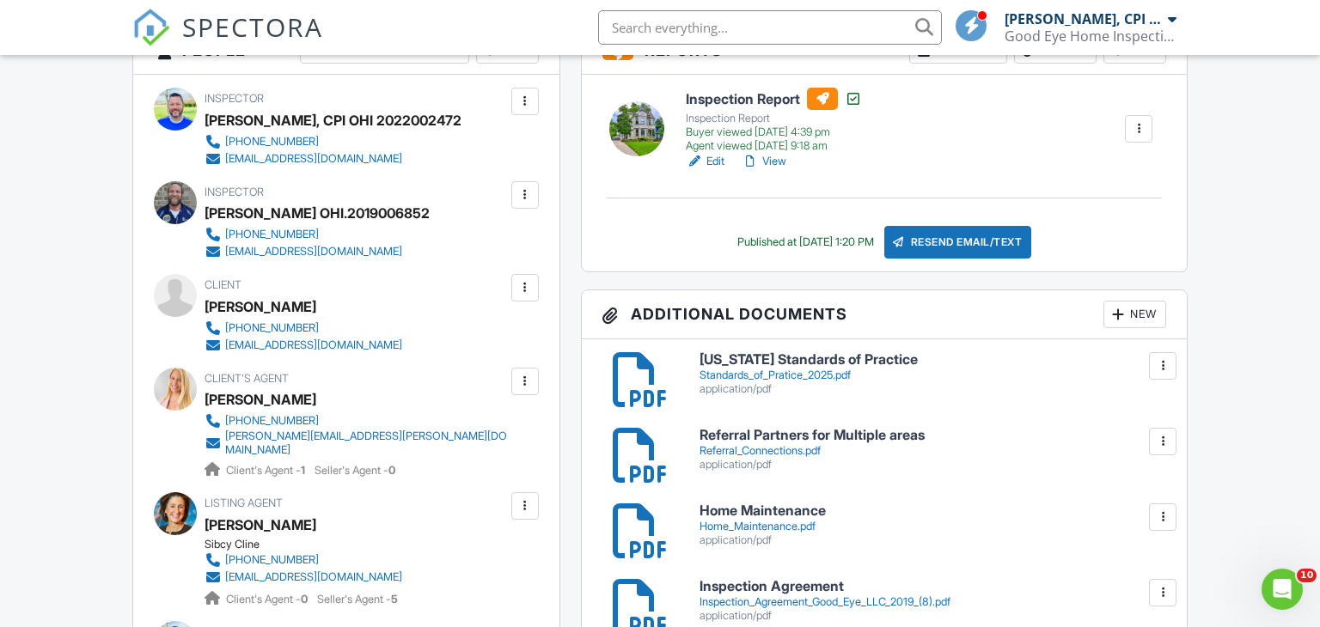
click at [779, 161] on link "View" at bounding box center [764, 161] width 45 height 17
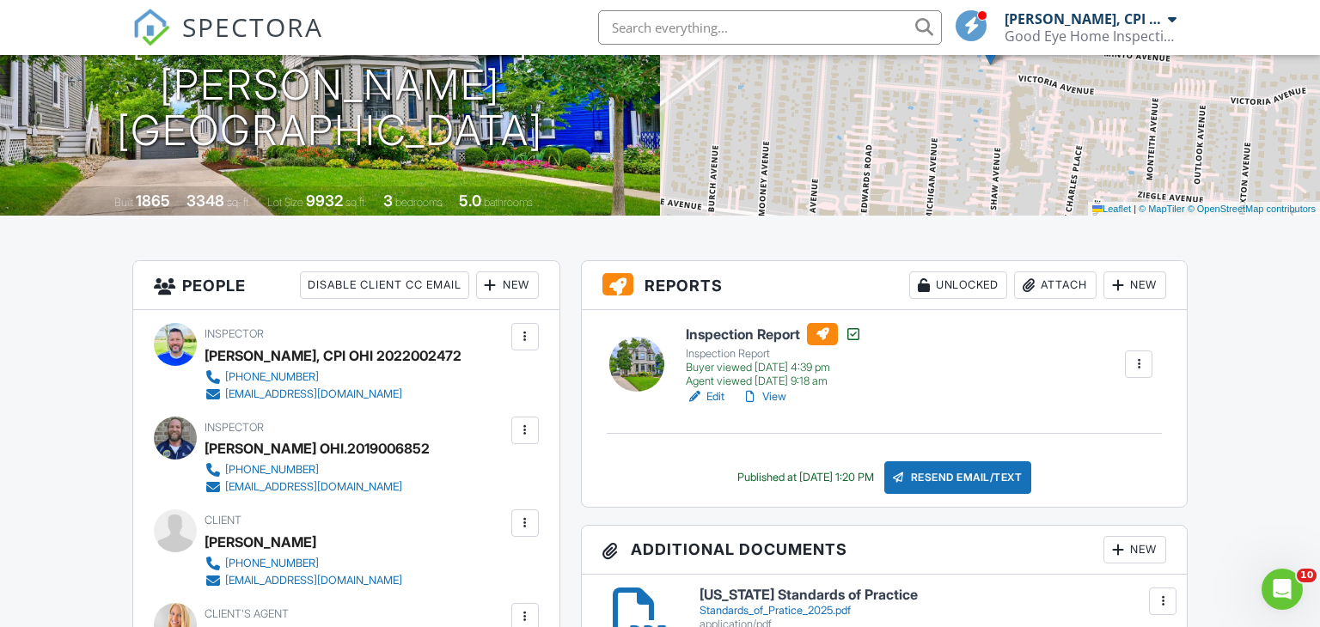
scroll to position [239, 0]
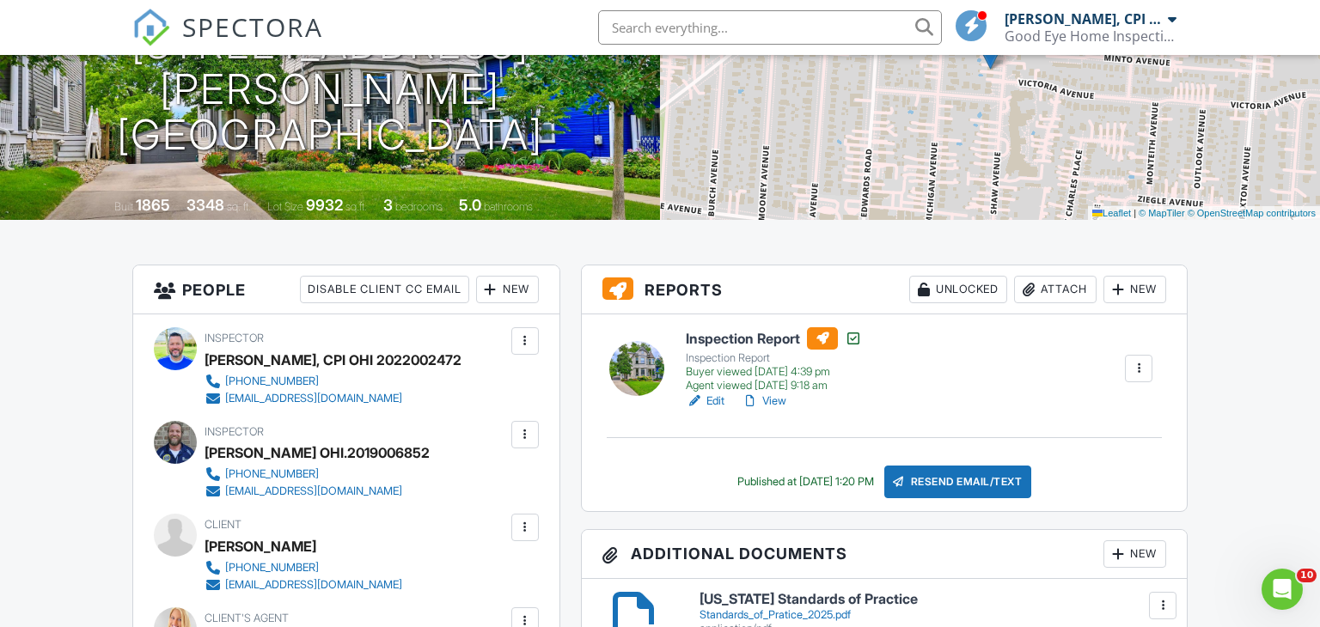
click at [779, 403] on link "View" at bounding box center [764, 401] width 45 height 17
